Goal: Navigation & Orientation: Find specific page/section

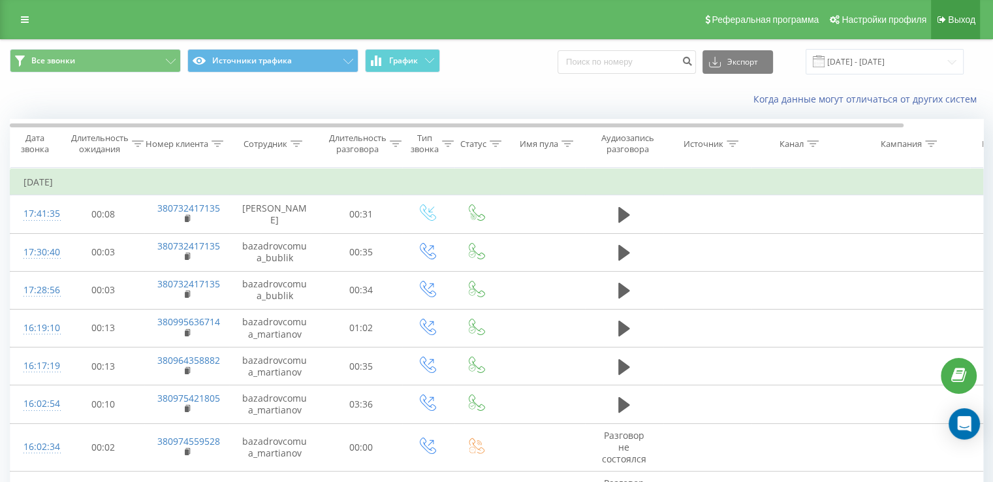
click at [953, 16] on span "Выход" at bounding box center [961, 19] width 27 height 10
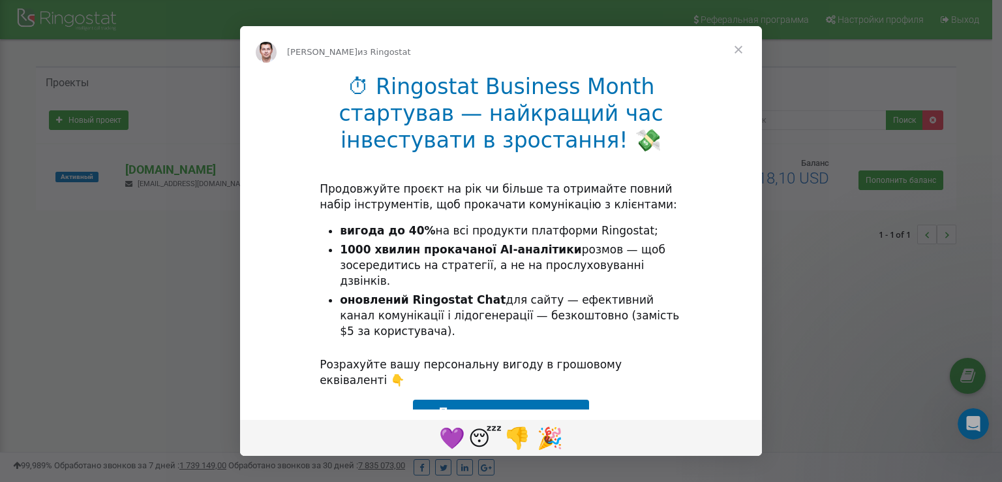
click at [741, 46] on span "Закрыть" at bounding box center [738, 49] width 47 height 47
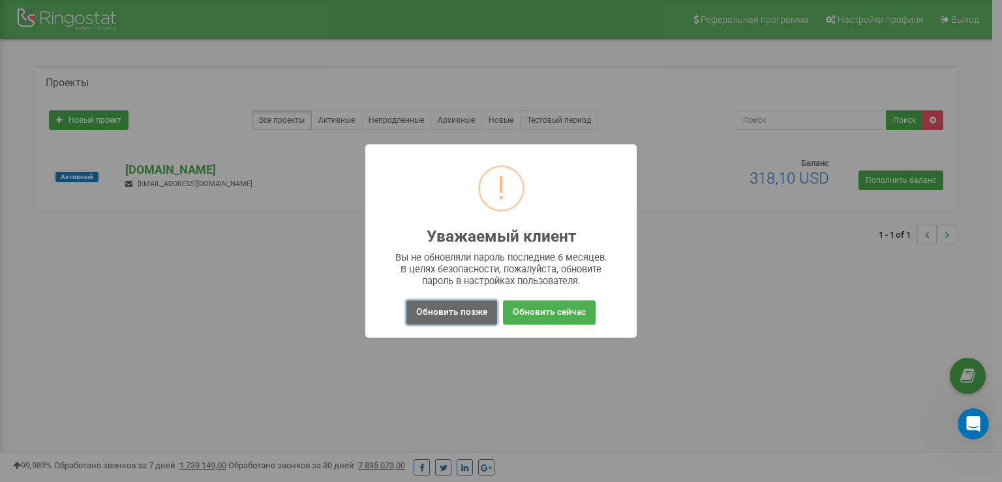
click at [452, 305] on button "Обновить позже" at bounding box center [452, 312] width 91 height 24
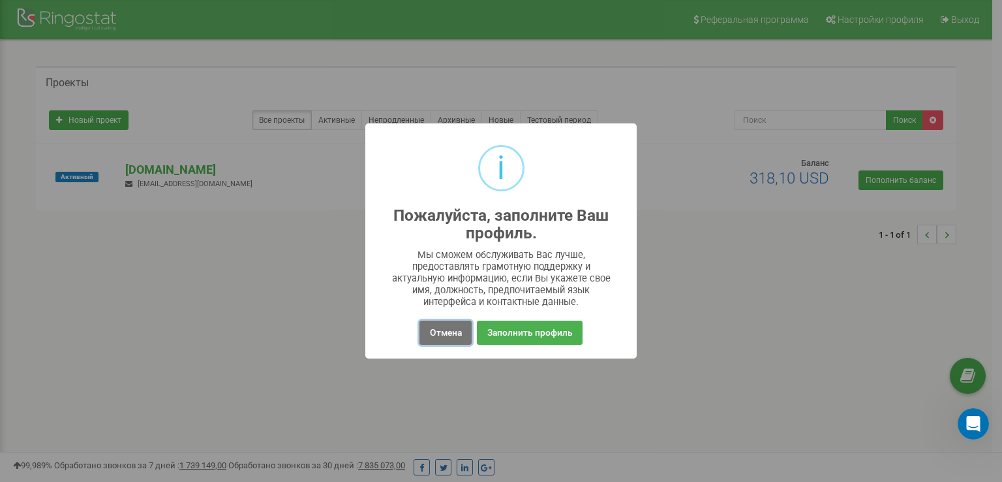
click at [424, 335] on button "Отмена" at bounding box center [446, 332] width 52 height 24
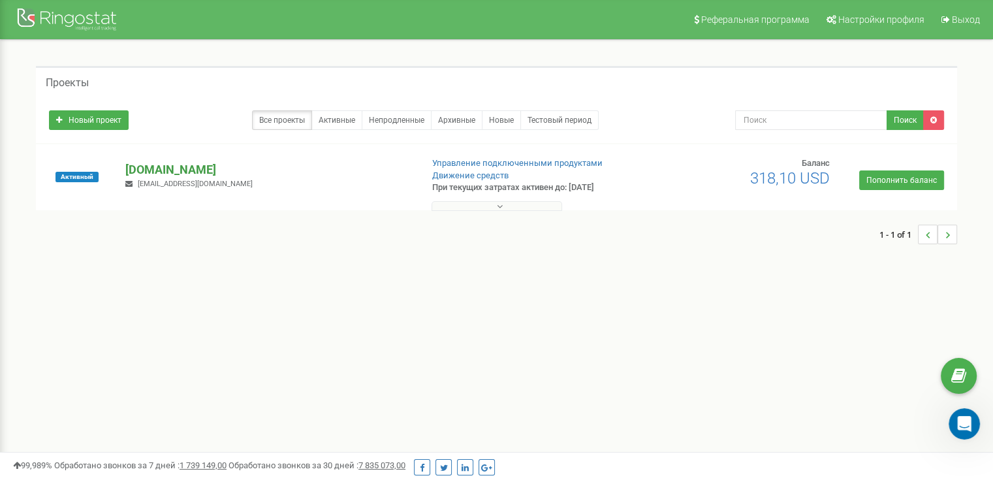
click at [201, 169] on p "[DOMAIN_NAME]" at bounding box center [267, 169] width 285 height 17
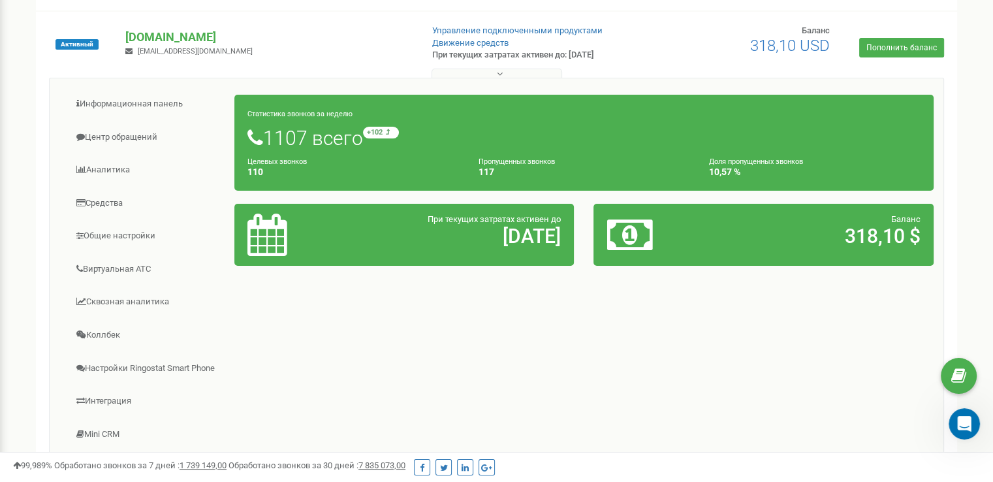
scroll to position [131, 0]
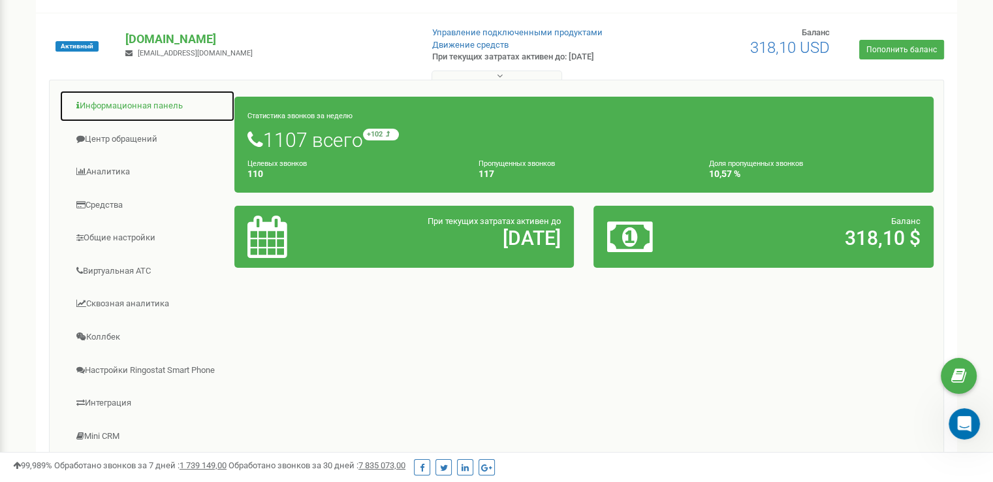
click at [142, 110] on link "Информационная панель" at bounding box center [147, 106] width 176 height 32
